Goal: Task Accomplishment & Management: Manage account settings

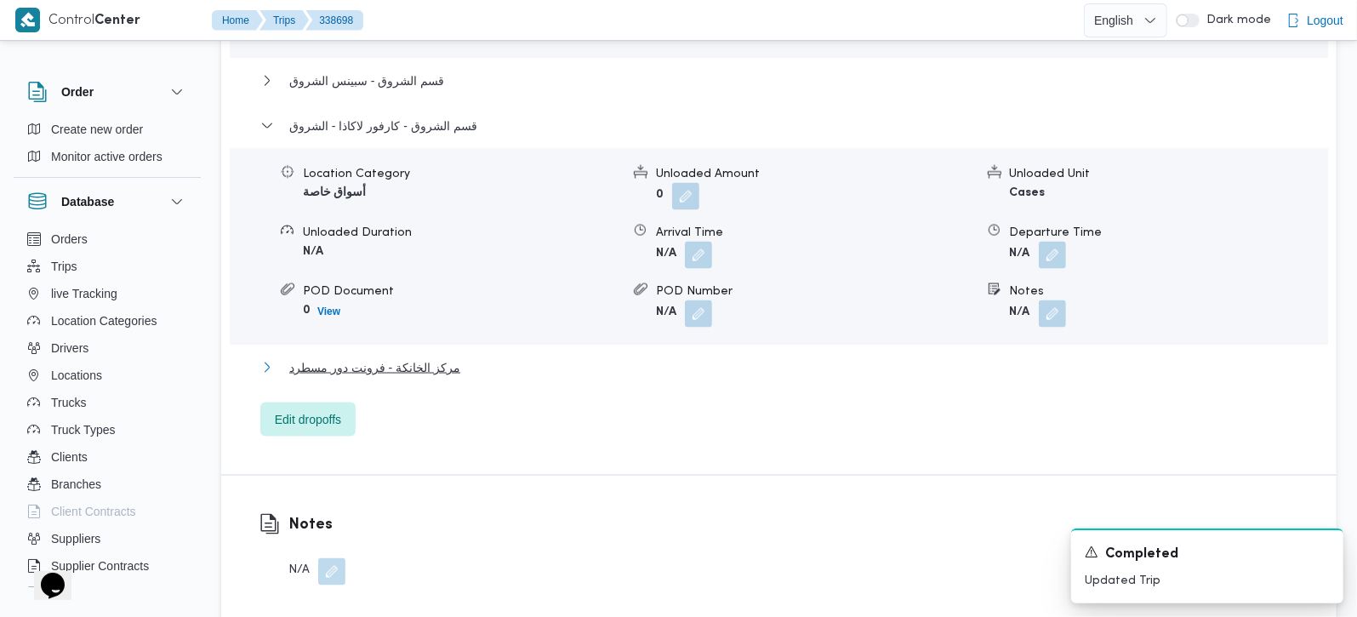
click at [386, 357] on span "مركز الخانكة - فرونت دور مسطرد" at bounding box center [374, 367] width 171 height 20
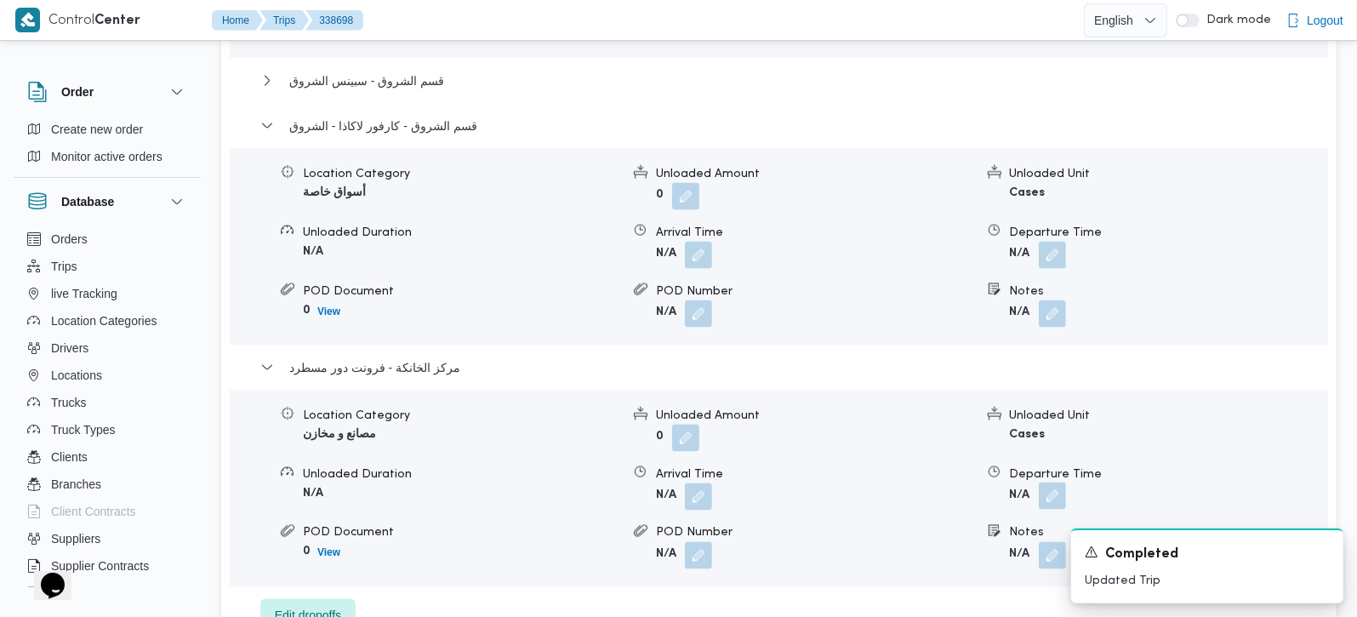
click at [1062, 483] on button "button" at bounding box center [1052, 496] width 27 height 27
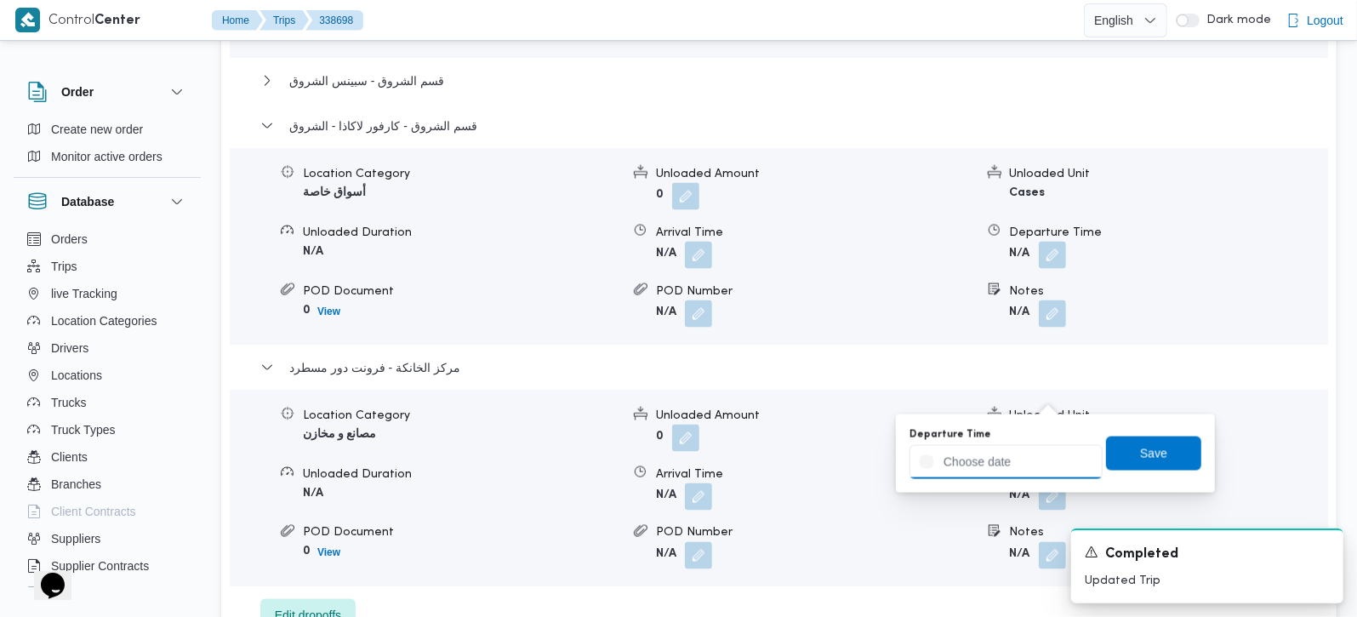
click at [1042, 460] on input "Departure Time" at bounding box center [1006, 462] width 193 height 34
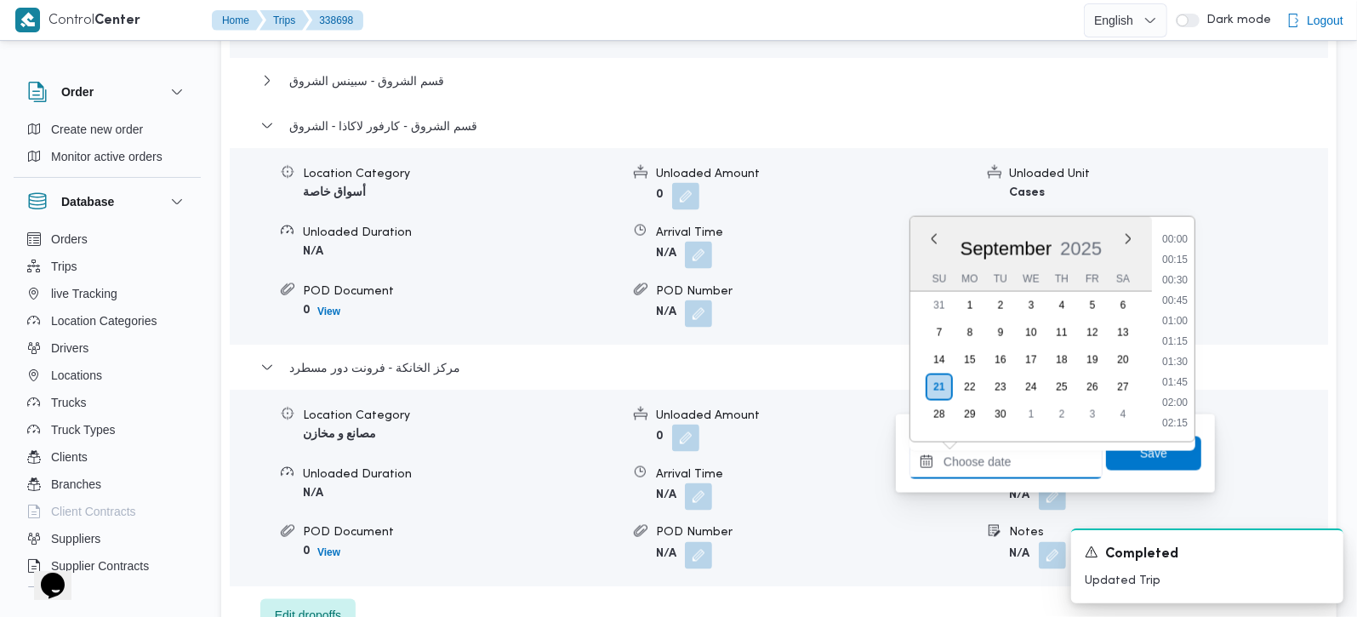
scroll to position [1573, 0]
drag, startPoint x: 1183, startPoint y: 331, endPoint x: 1178, endPoint y: 387, distance: 56.4
click at [1183, 333] on li "20:30" at bounding box center [1175, 341] width 39 height 17
type input "21/09/2025 20:30"
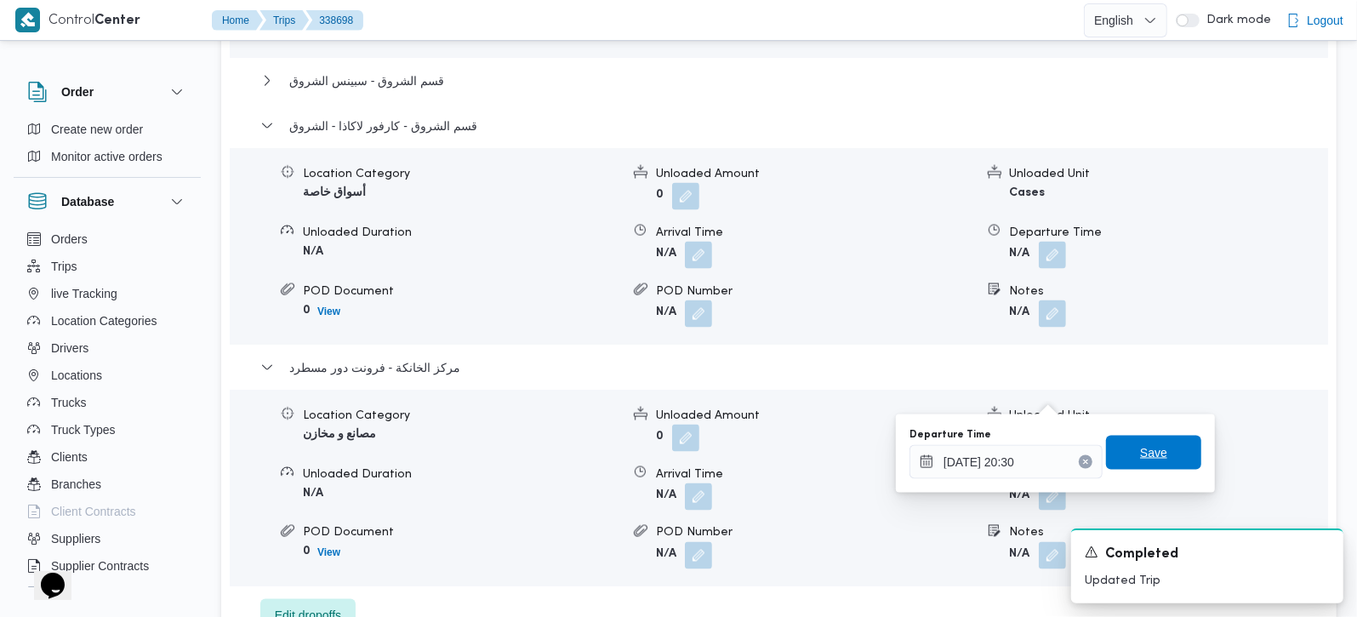
click at [1151, 457] on span "Save" at bounding box center [1153, 453] width 27 height 20
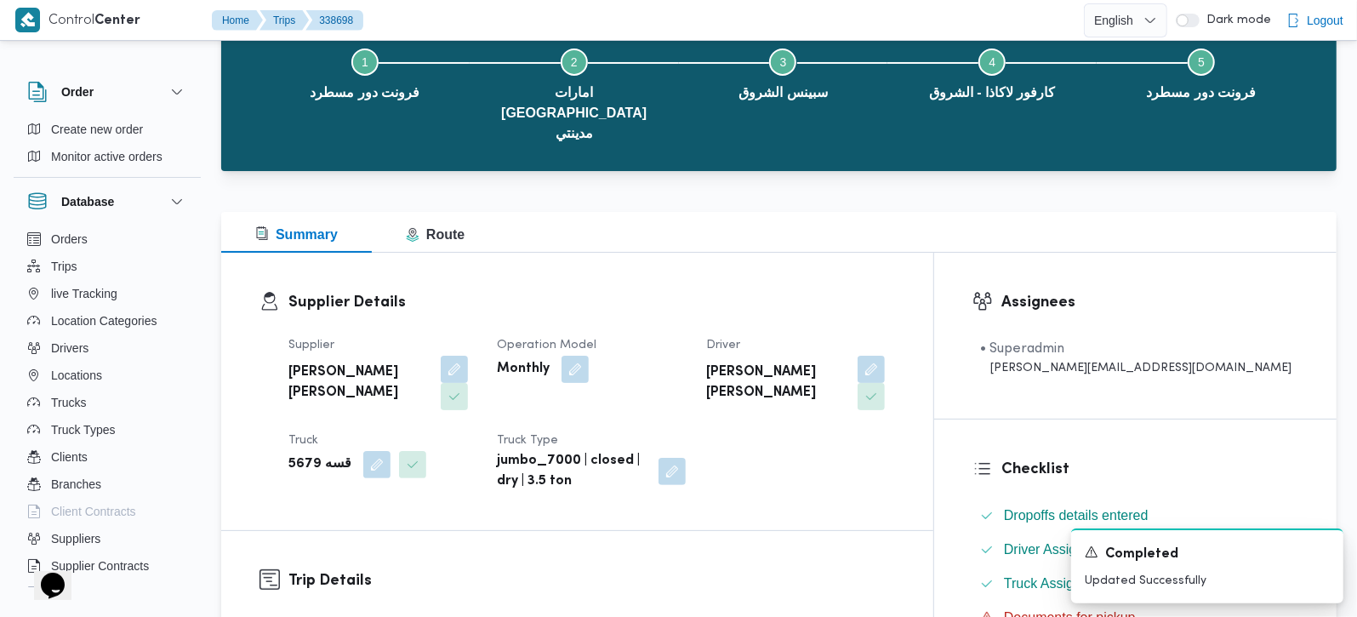
scroll to position [0, 0]
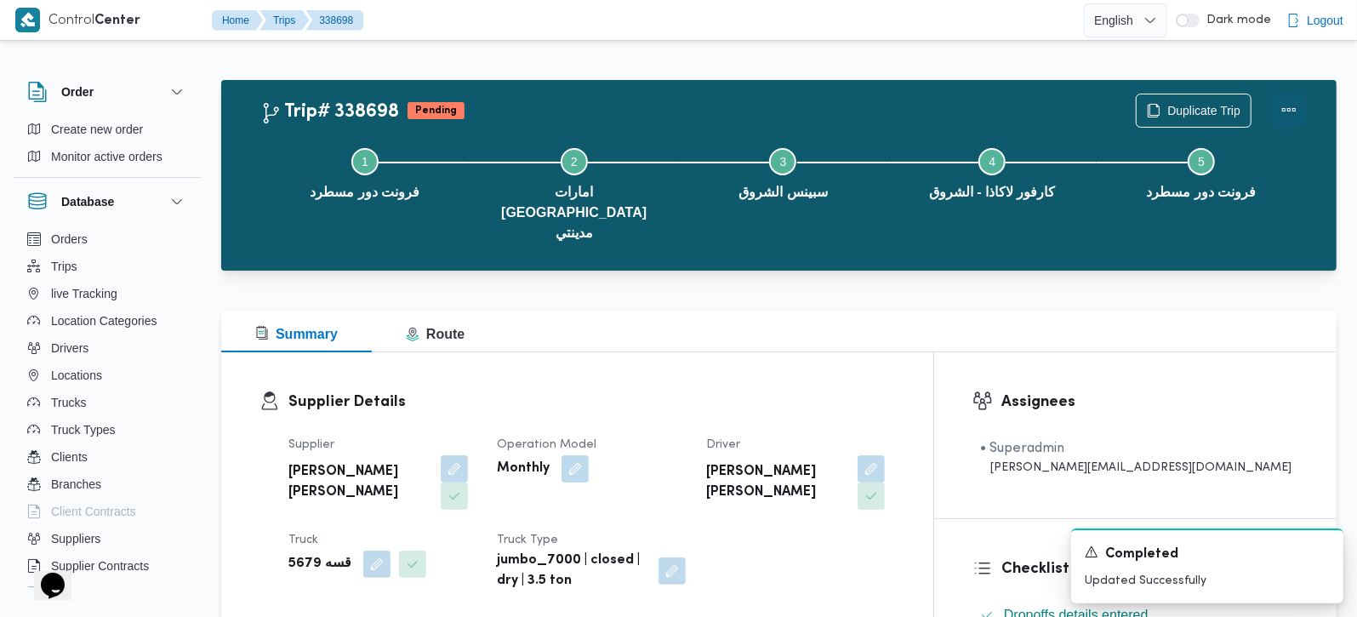
click at [1294, 101] on button "Actions" at bounding box center [1289, 110] width 34 height 34
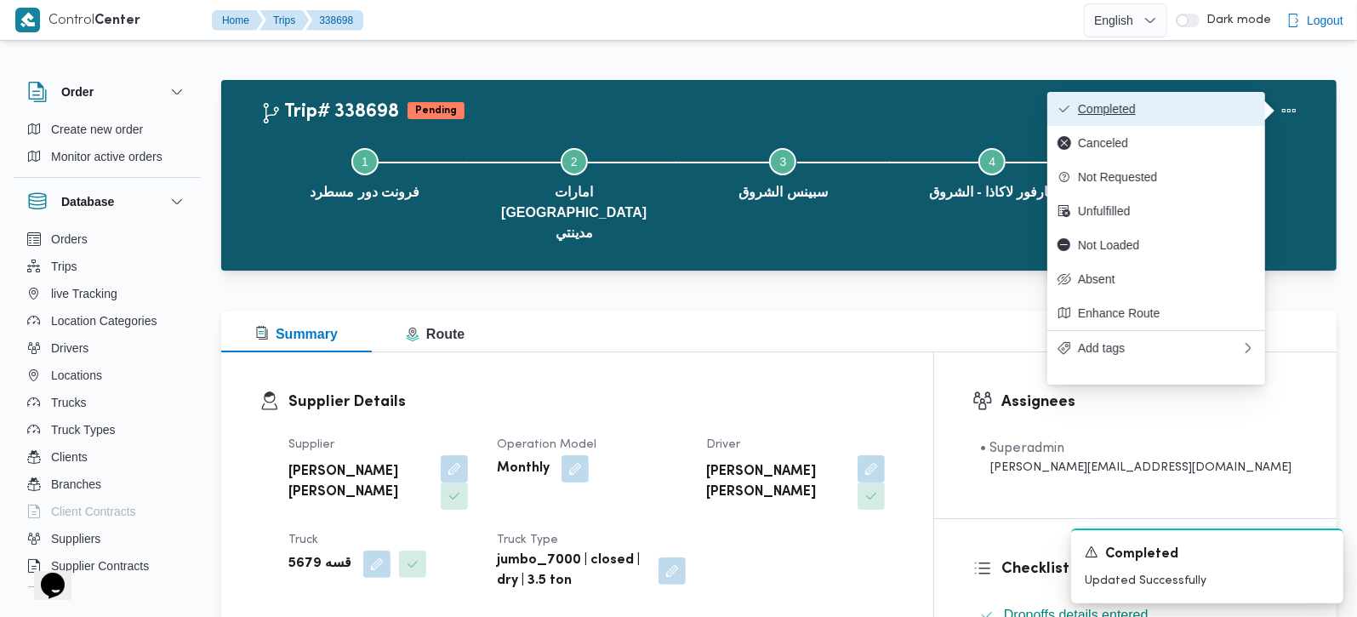
click at [1180, 108] on span "Completed" at bounding box center [1166, 109] width 177 height 14
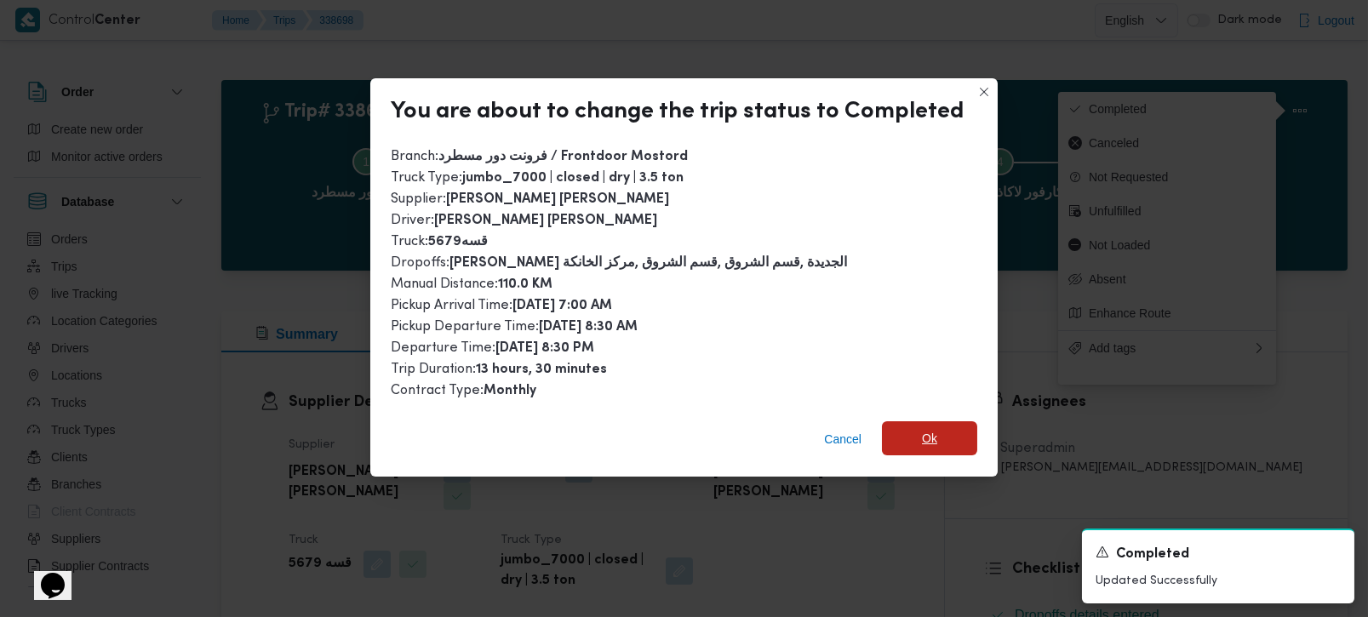
click at [934, 439] on span "Ok" at bounding box center [929, 438] width 95 height 34
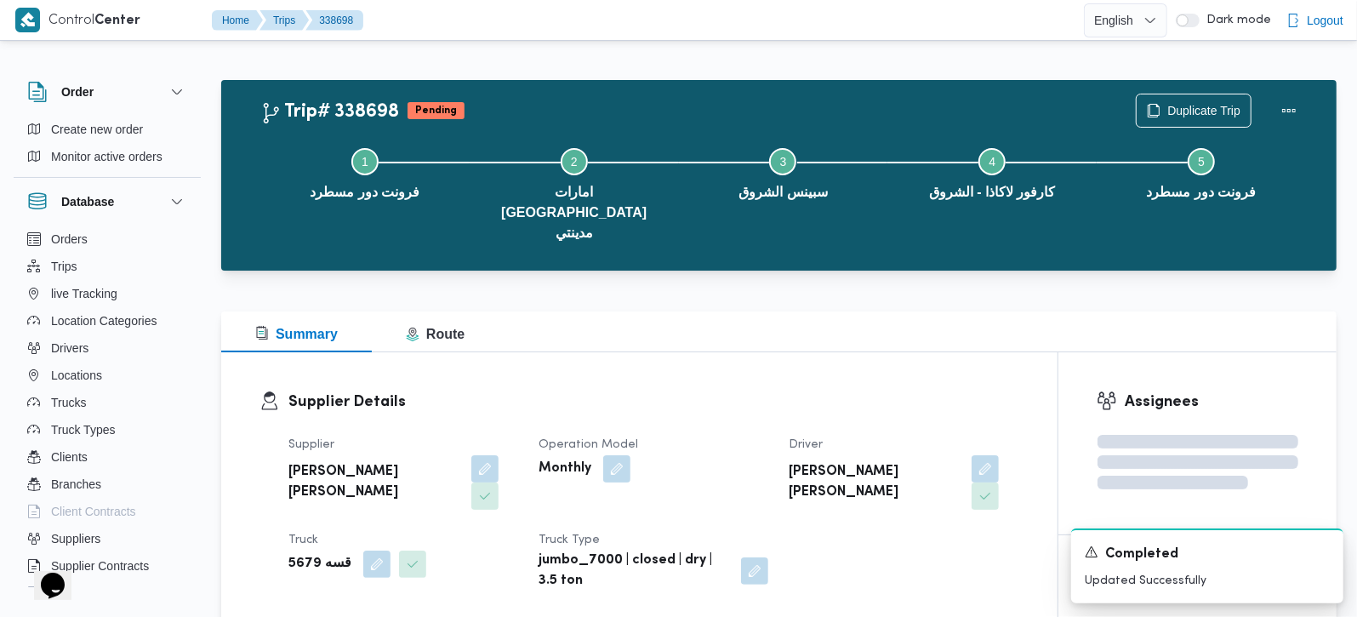
click at [917, 352] on div "Supplier Details Supplier محمد هاني محمد جوده محمود Operation Model Monthly Dri…" at bounding box center [639, 490] width 837 height 277
